Goal: Find specific fact: Find specific fact

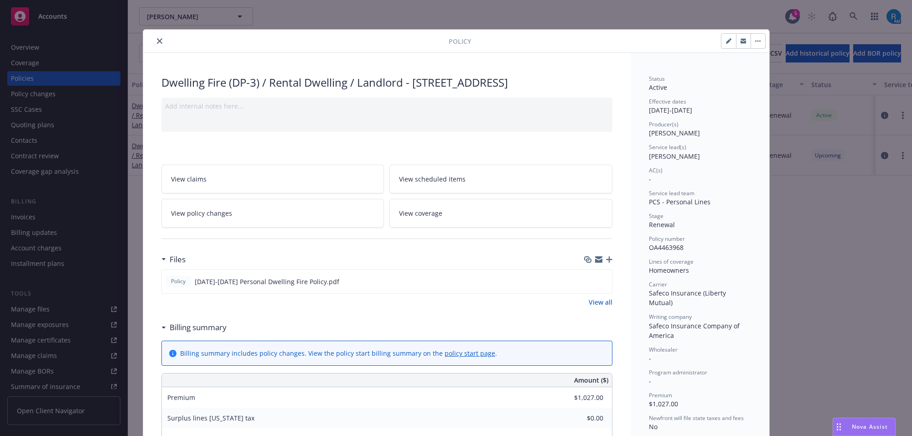
click at [157, 41] on icon "close" at bounding box center [159, 40] width 5 height 5
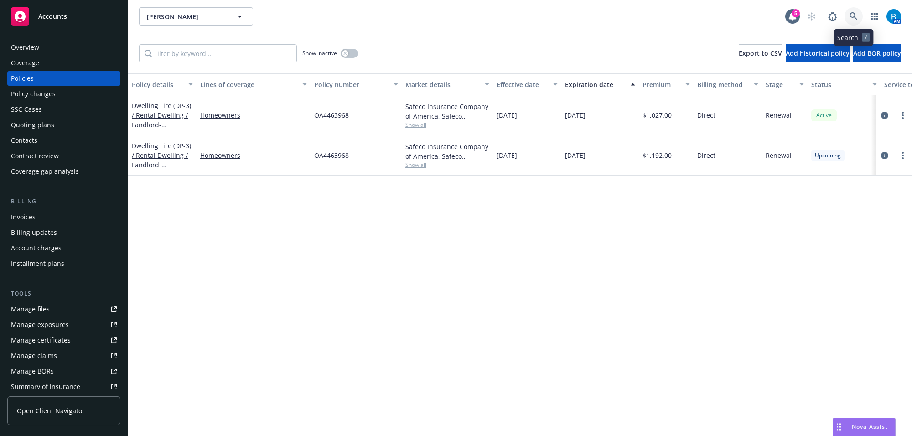
click at [855, 16] on icon at bounding box center [854, 16] width 8 height 8
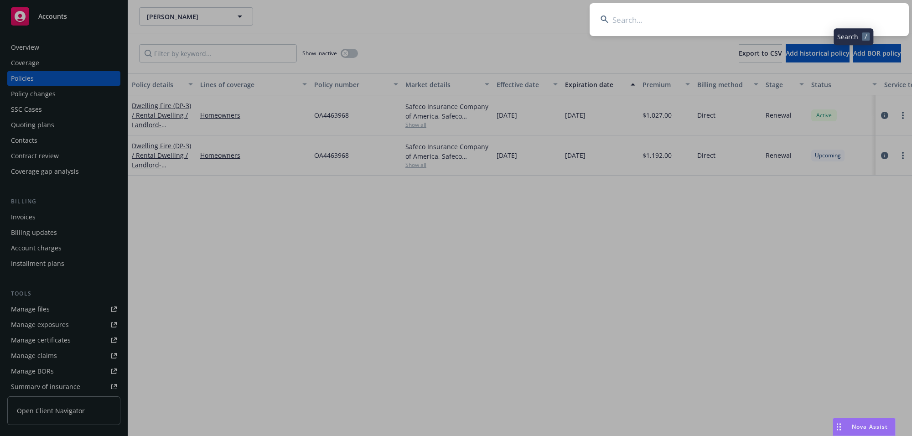
type input "[PERSON_NAME] & [PERSON_NAME]"
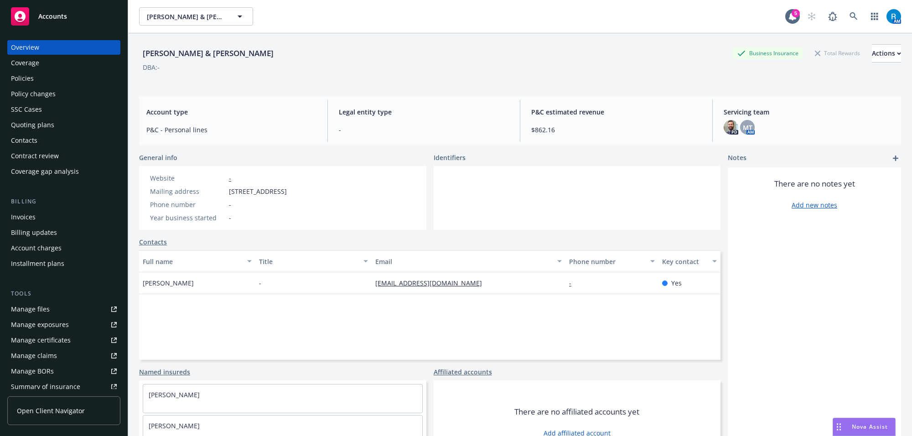
click at [33, 75] on div "Policies" at bounding box center [22, 78] width 23 height 15
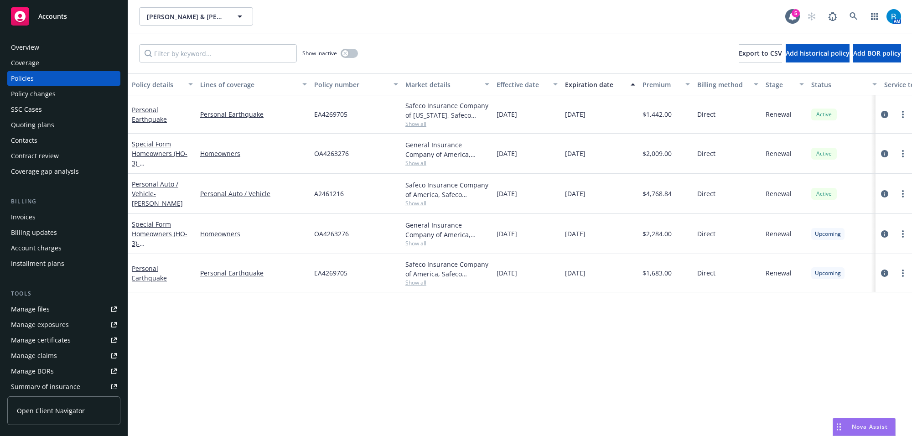
click at [33, 51] on div "Overview" at bounding box center [25, 47] width 28 height 15
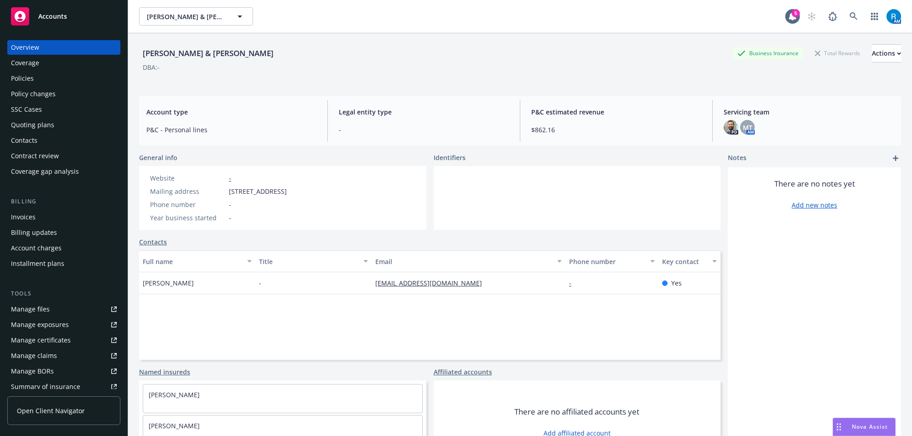
click at [34, 77] on div "Policies" at bounding box center [64, 78] width 106 height 15
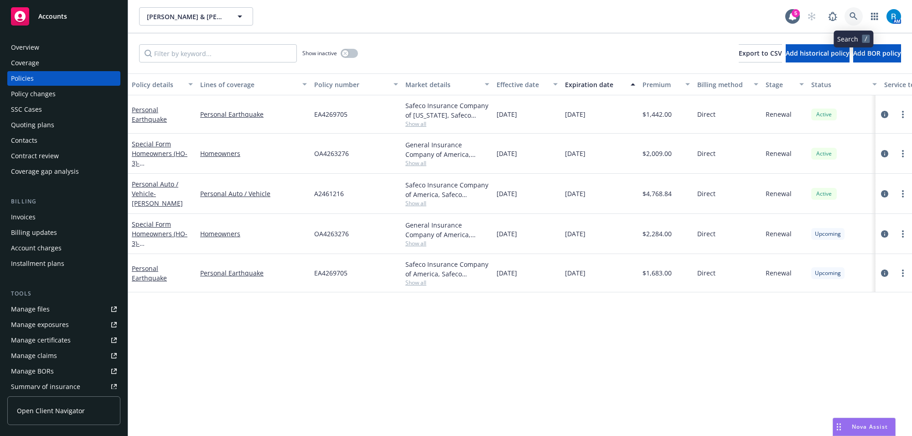
click at [851, 17] on icon at bounding box center [854, 16] width 8 height 8
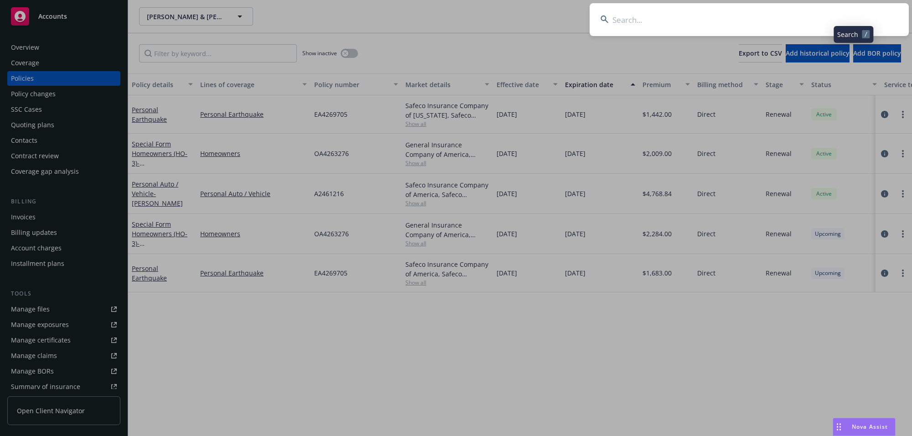
type input "[PERSON_NAME]"
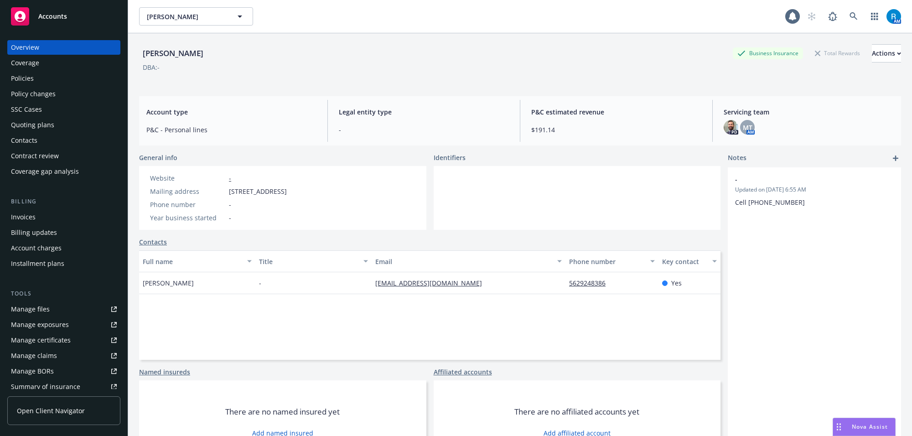
click at [27, 79] on div "Policies" at bounding box center [22, 78] width 23 height 15
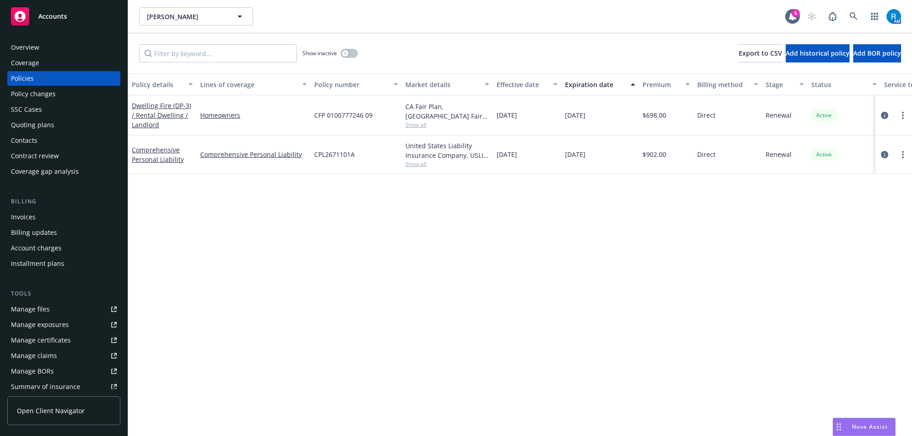
drag, startPoint x: 59, startPoint y: 54, endPoint x: 45, endPoint y: 51, distance: 14.9
click at [59, 54] on div "Overview" at bounding box center [64, 47] width 106 height 15
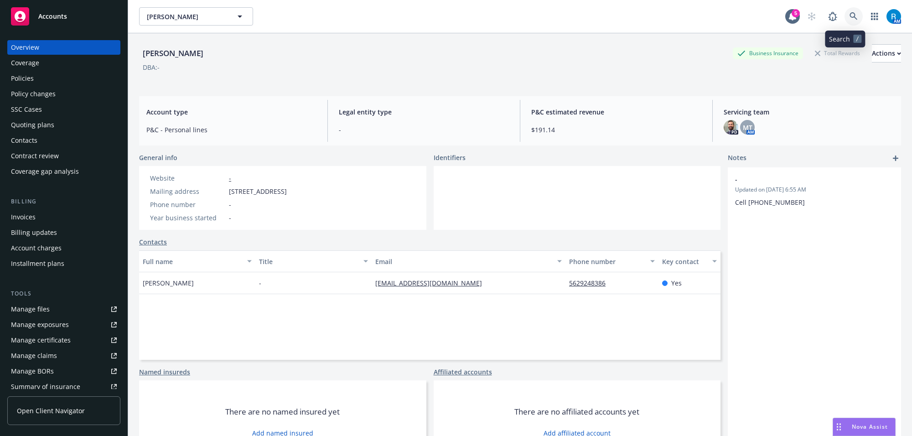
click at [850, 17] on icon at bounding box center [854, 16] width 8 height 8
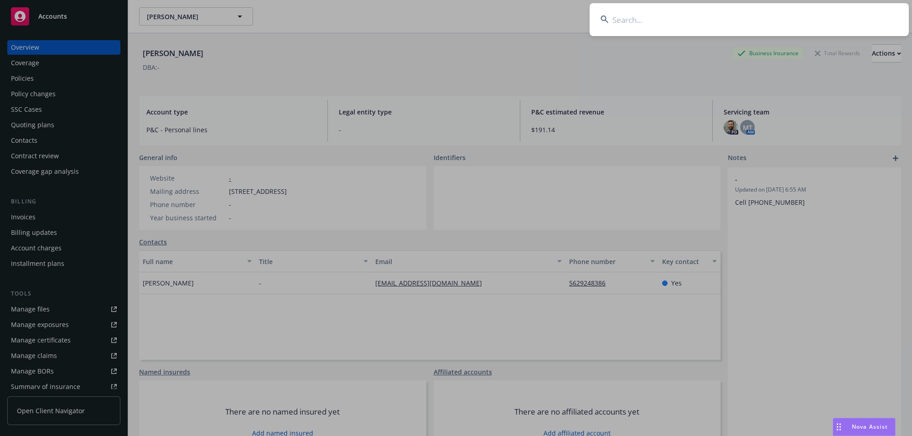
type input "[PERSON_NAME] & [PERSON_NAME]"
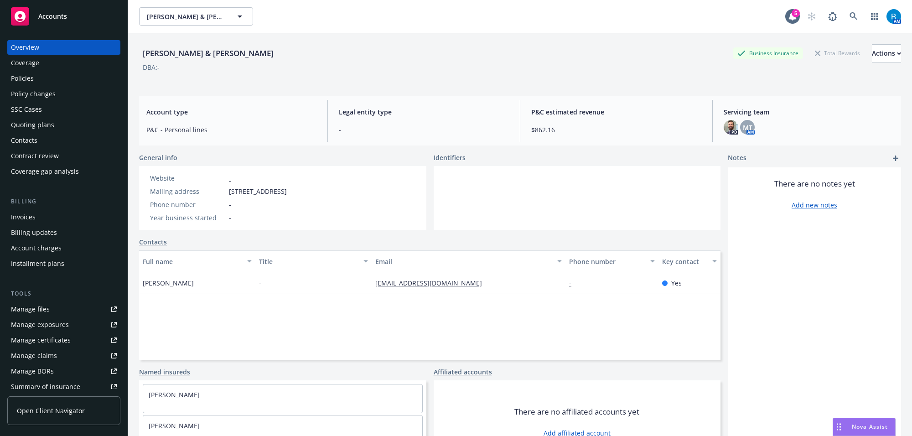
click at [290, 202] on div "Phone number -" at bounding box center [218, 205] width 144 height 10
drag, startPoint x: 228, startPoint y: 192, endPoint x: 352, endPoint y: 194, distance: 123.6
click at [298, 194] on div "Website - Mailing address [STREET_ADDRESS] Phone number - Year business started…" at bounding box center [218, 198] width 159 height 64
copy span "[STREET_ADDRESS]"
click at [35, 81] on div "Policies" at bounding box center [64, 78] width 106 height 15
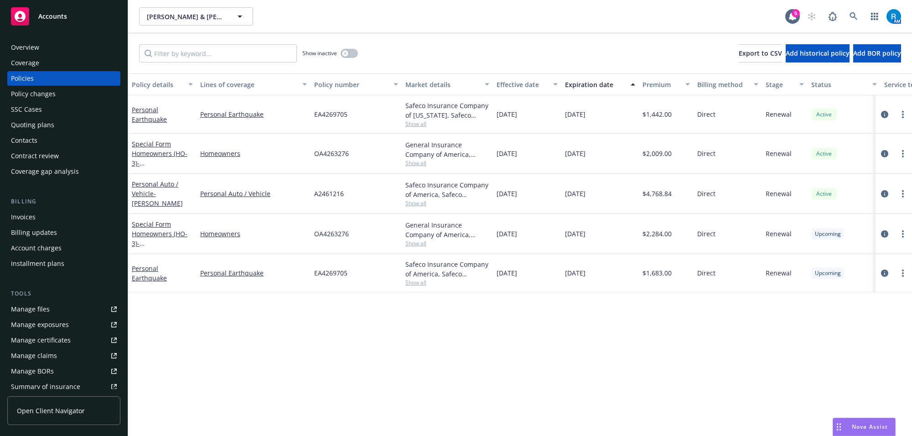
click at [346, 155] on span "OA4263276" at bounding box center [331, 154] width 35 height 10
click at [345, 155] on span "OA4263276" at bounding box center [331, 154] width 35 height 10
copy span "OA4263276"
click at [513, 156] on span "[DATE]" at bounding box center [507, 154] width 21 height 10
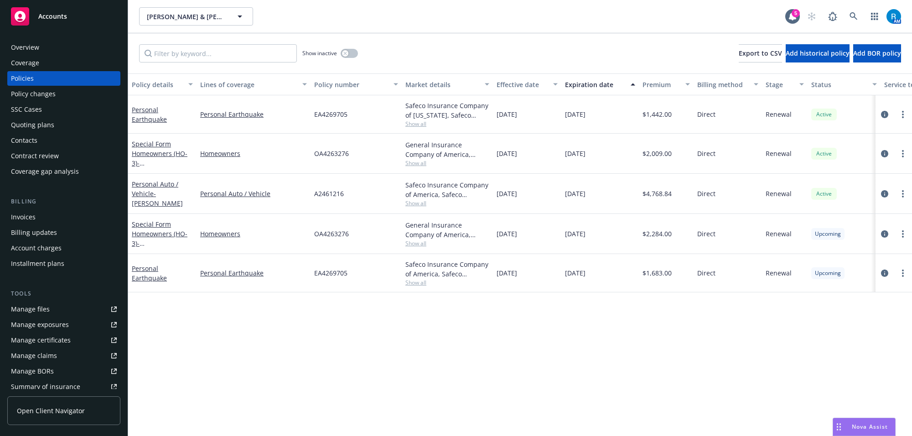
click at [586, 156] on span "[DATE]" at bounding box center [575, 154] width 21 height 10
copy span "[DATE]"
click at [449, 106] on div "Safeco Insurance Company of [US_STATE], Safeco Insurance" at bounding box center [447, 110] width 84 height 19
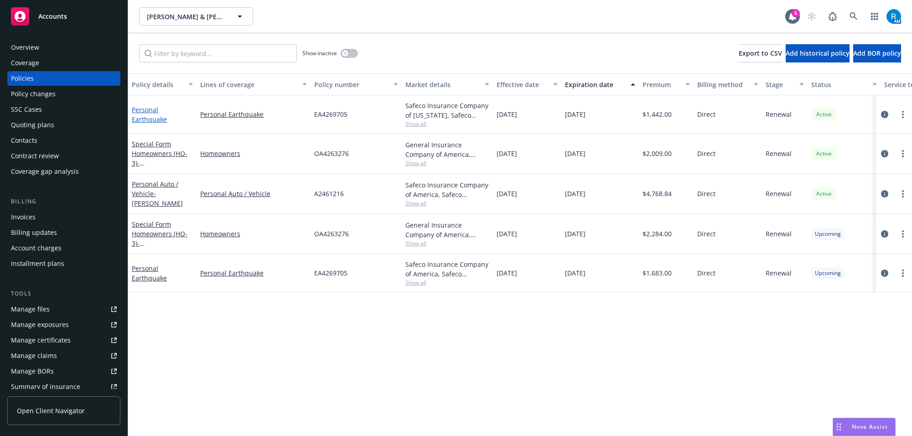
click at [147, 110] on link "Personal Earthquake" at bounding box center [149, 114] width 35 height 18
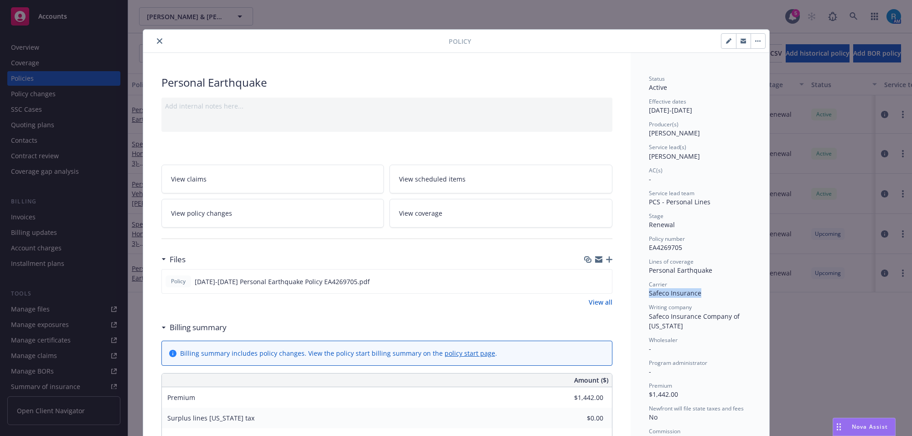
drag, startPoint x: 643, startPoint y: 295, endPoint x: 699, endPoint y: 297, distance: 55.7
copy span "Safeco Insurance"
click at [157, 40] on icon "close" at bounding box center [159, 40] width 5 height 5
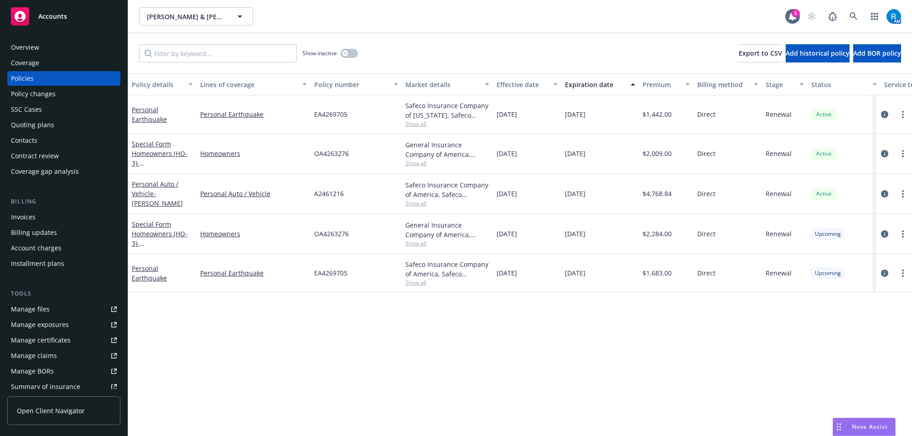
click at [151, 42] on div "Show inactive Export to CSV Add historical policy Add BOR policy" at bounding box center [520, 53] width 784 height 40
click at [153, 156] on link "Special Form Homeowners (HO-3) - [STREET_ADDRESS]" at bounding box center [161, 158] width 58 height 37
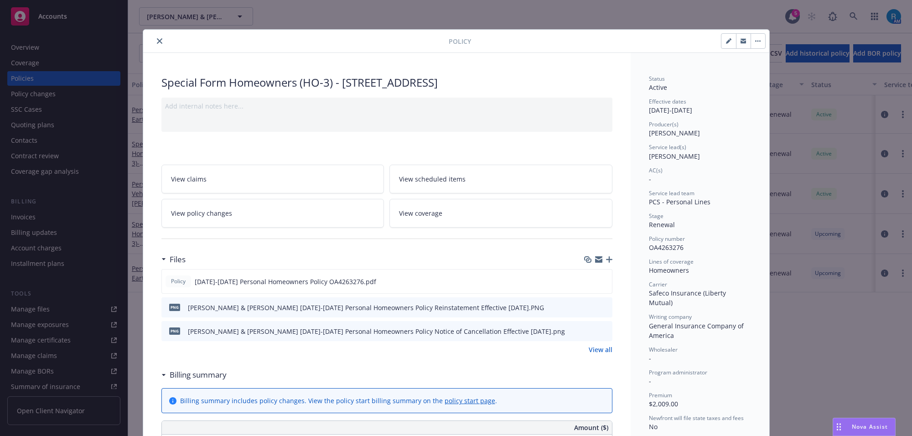
click at [264, 83] on div "Special Form Homeowners (HO-3) - [STREET_ADDRESS]" at bounding box center [386, 83] width 451 height 16
copy div "Homeowners"
drag, startPoint x: 154, startPoint y: 38, endPoint x: 185, endPoint y: 64, distance: 40.8
click at [157, 38] on icon "close" at bounding box center [159, 40] width 5 height 5
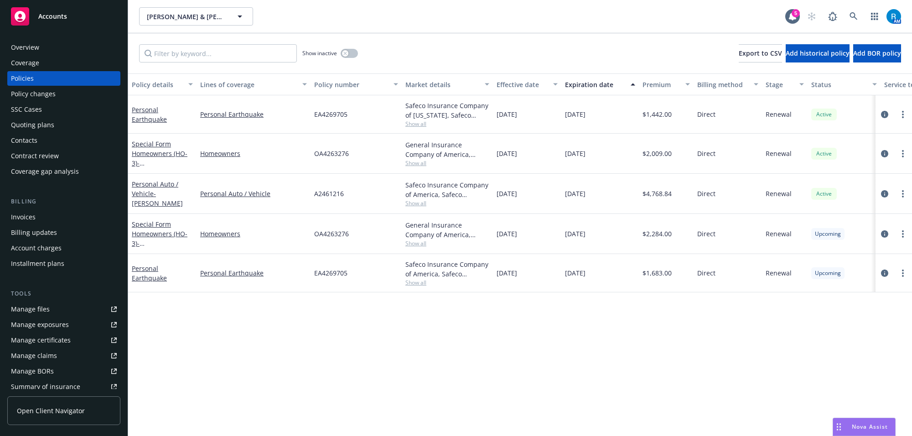
click at [334, 114] on span "EA4269705" at bounding box center [330, 114] width 33 height 10
copy span "EA4269705"
click at [28, 44] on div "Overview" at bounding box center [25, 47] width 28 height 15
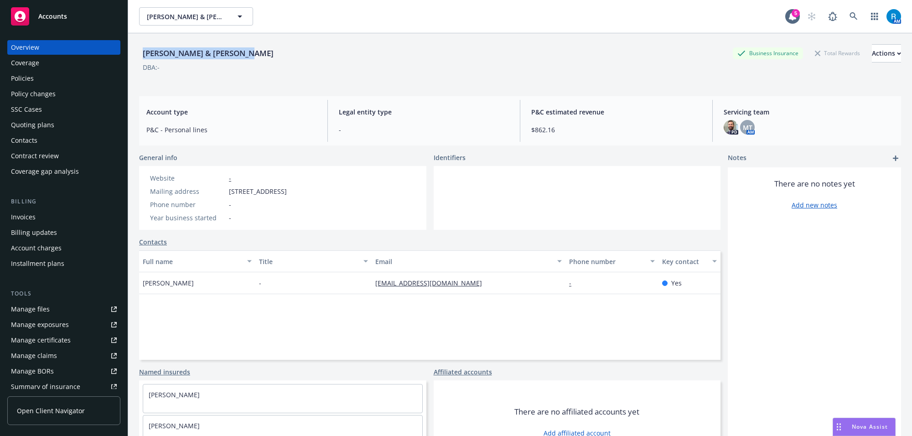
drag, startPoint x: 142, startPoint y: 55, endPoint x: 258, endPoint y: 50, distance: 116.4
click at [258, 50] on div "[PERSON_NAME] & [PERSON_NAME] Business Insurance Total Rewards Actions" at bounding box center [520, 53] width 762 height 18
click at [850, 13] on icon at bounding box center [854, 16] width 8 height 8
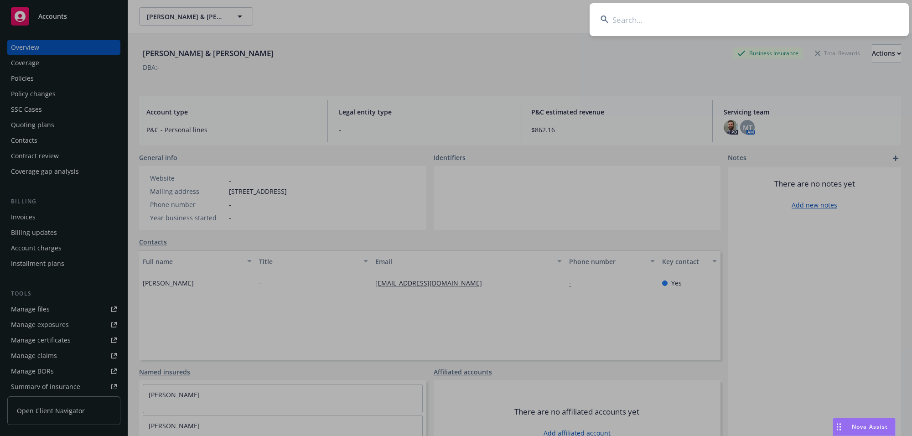
type input "[PERSON_NAME]"
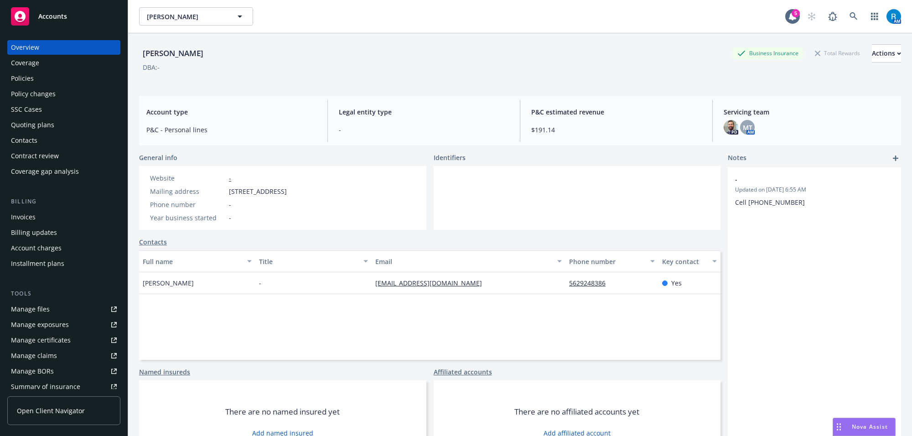
drag, startPoint x: 141, startPoint y: 56, endPoint x: 244, endPoint y: 61, distance: 102.7
click at [242, 56] on div "[PERSON_NAME] P Business Insurance Total Rewards Actions" at bounding box center [520, 53] width 762 height 18
copy div "[PERSON_NAME]"
click at [223, 201] on div "Phone number" at bounding box center [187, 205] width 75 height 10
drag, startPoint x: 227, startPoint y: 189, endPoint x: 360, endPoint y: 192, distance: 133.2
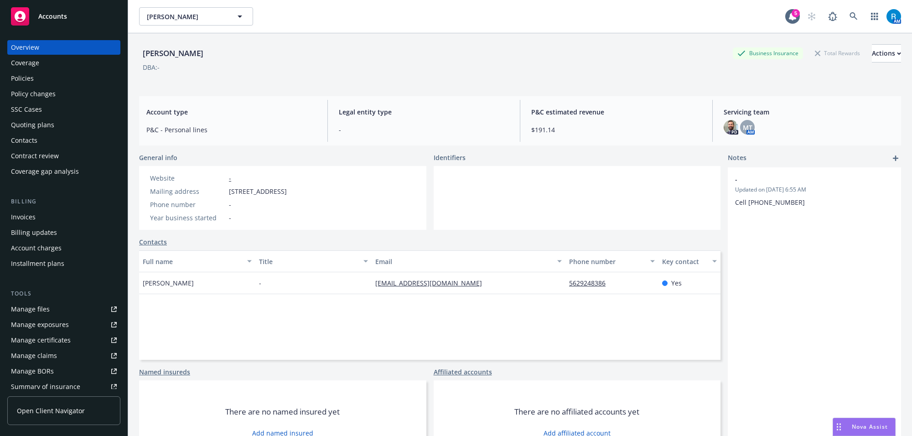
click at [298, 192] on div "Website - Mailing address [STREET_ADDRESS] Phone number - Year business started…" at bounding box center [218, 198] width 159 height 64
copy span "[STREET_ADDRESS]"
click at [35, 70] on div "Coverage" at bounding box center [25, 63] width 28 height 15
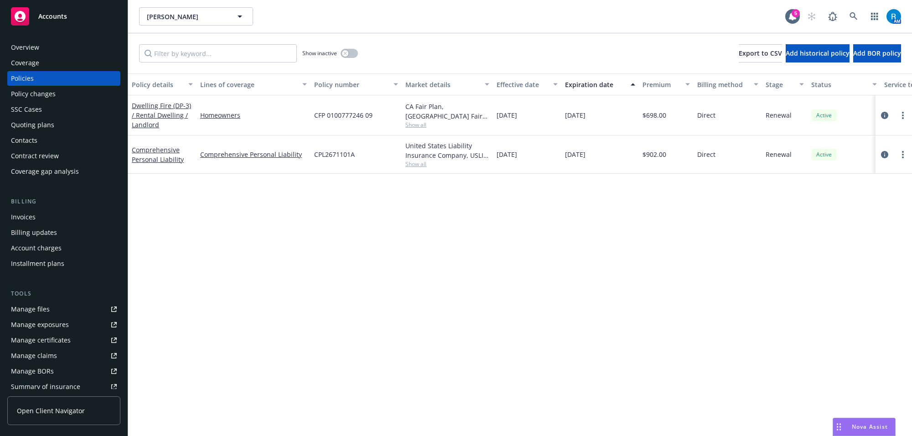
click at [333, 119] on span "CFP 0100777246 09" at bounding box center [343, 115] width 58 height 10
copy span "CFP 0100777246 09"
click at [151, 106] on link "Dwelling Fire (DP-3) / Rental Dwelling / Landlord" at bounding box center [161, 115] width 59 height 28
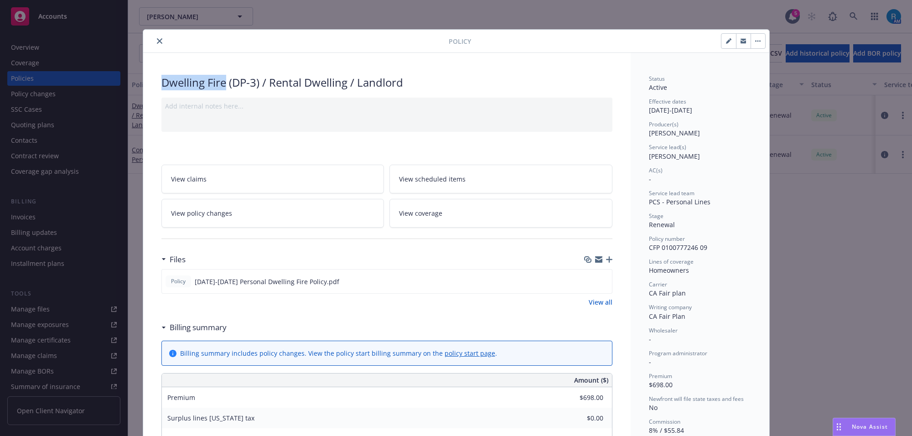
drag, startPoint x: 156, startPoint y: 83, endPoint x: 223, endPoint y: 88, distance: 67.7
click at [223, 88] on div "Dwelling Fire (DP-3) / Rental Dwelling / Landlord Add internal notes here... Vi…" at bounding box center [387, 444] width 488 height 782
copy div "Dwelling Fire"
click at [662, 296] on span "CA Fair plan" at bounding box center [667, 293] width 37 height 9
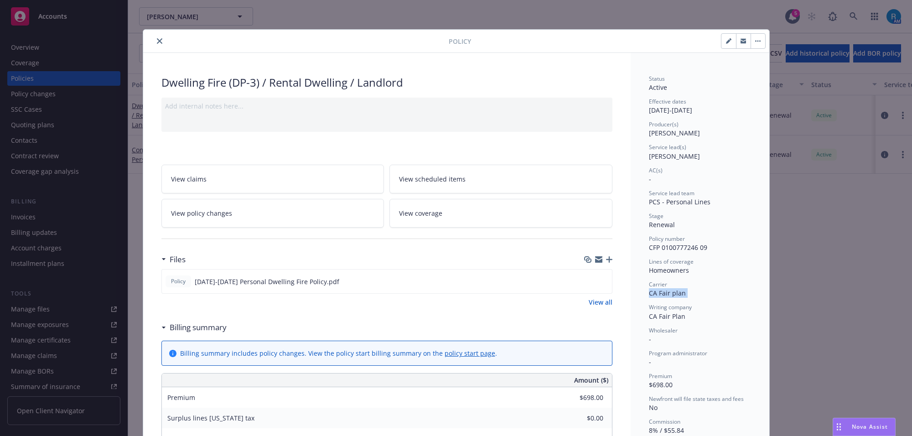
click at [662, 296] on span "CA Fair plan" at bounding box center [667, 293] width 37 height 9
click at [157, 42] on icon "close" at bounding box center [159, 40] width 5 height 5
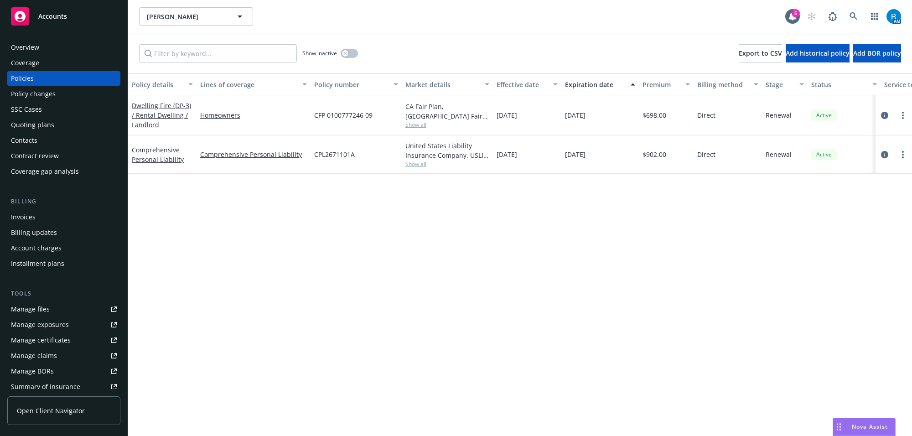
click at [26, 55] on div "Overview Coverage Policies Policy changes SSC Cases Quoting plans Contacts Cont…" at bounding box center [63, 109] width 113 height 139
click at [26, 49] on div "Overview" at bounding box center [25, 47] width 28 height 15
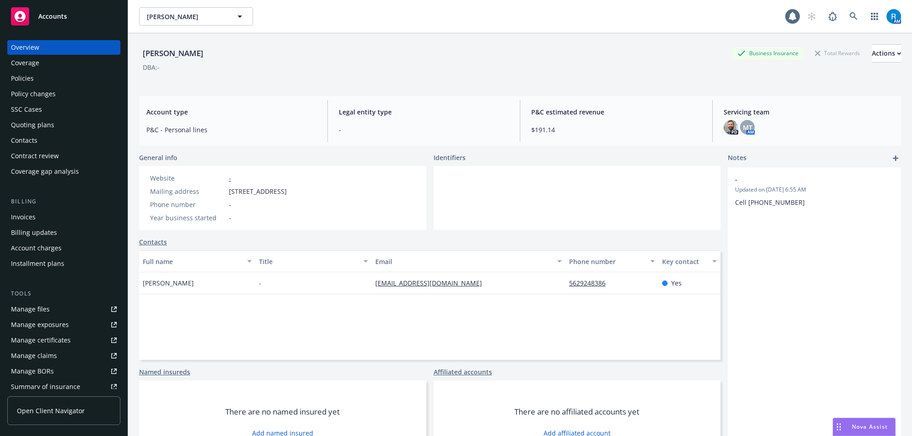
drag, startPoint x: 142, startPoint y: 53, endPoint x: 250, endPoint y: 56, distance: 107.7
click at [240, 53] on div "[PERSON_NAME] P Business Insurance Total Rewards Actions" at bounding box center [520, 53] width 762 height 18
click at [30, 74] on div "Policies" at bounding box center [22, 78] width 23 height 15
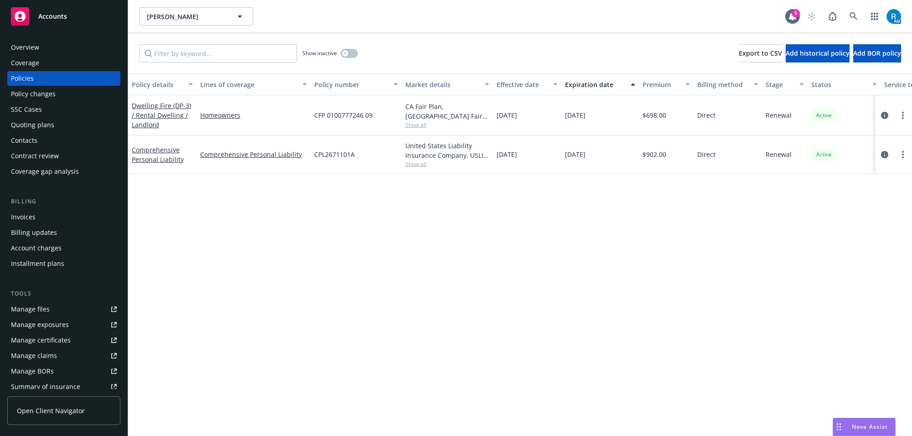
click at [21, 49] on div "Overview" at bounding box center [25, 47] width 28 height 15
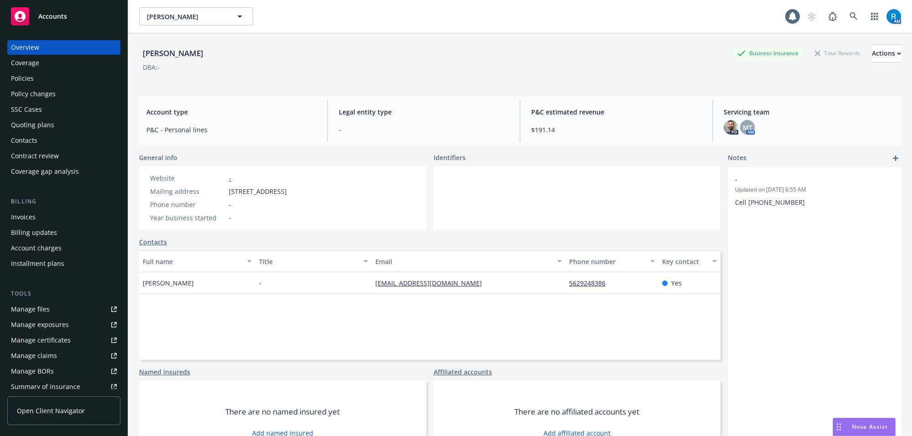
drag, startPoint x: 143, startPoint y: 53, endPoint x: 243, endPoint y: 53, distance: 99.9
click at [243, 53] on div "[PERSON_NAME] P Business Insurance Total Rewards Actions" at bounding box center [520, 53] width 762 height 18
